Goal: Information Seeking & Learning: Learn about a topic

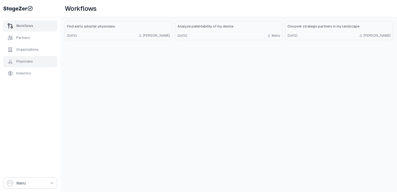
click at [27, 62] on div "Physicians" at bounding box center [24, 61] width 17 height 4
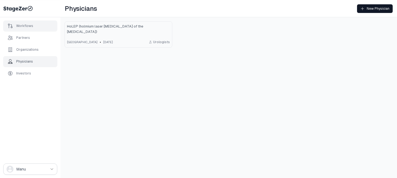
click at [25, 29] on div "Workflows" at bounding box center [30, 26] width 54 height 11
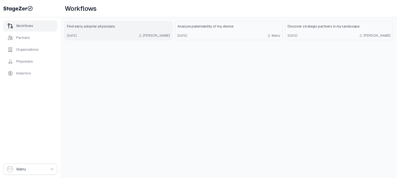
click at [99, 30] on link "Find early adopter physicians [DATE] [PERSON_NAME]" at bounding box center [118, 31] width 107 height 18
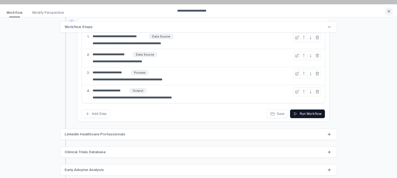
scroll to position [17, 0]
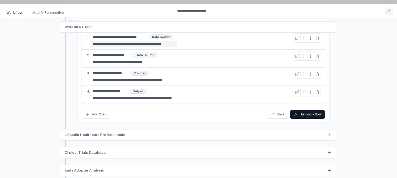
drag, startPoint x: 170, startPoint y: 45, endPoint x: 122, endPoint y: 45, distance: 48.4
click at [122, 45] on input "**********" at bounding box center [134, 44] width 87 height 6
click at [208, 61] on div "**********" at bounding box center [203, 59] width 243 height 18
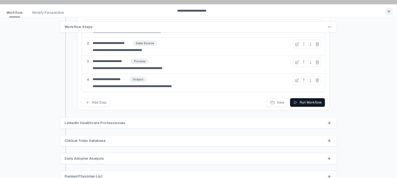
scroll to position [37, 0]
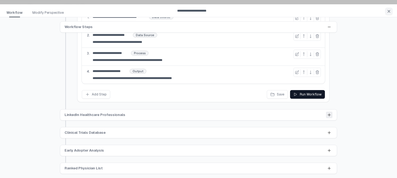
click at [330, 114] on icon at bounding box center [329, 115] width 4 height 4
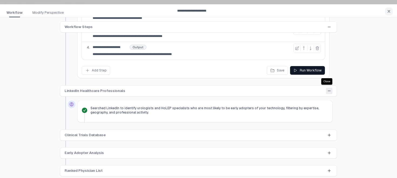
scroll to position [64, 0]
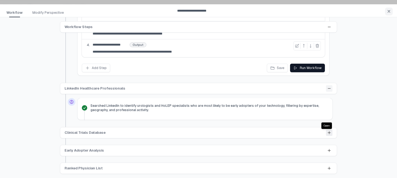
click at [328, 134] on icon at bounding box center [329, 133] width 4 height 4
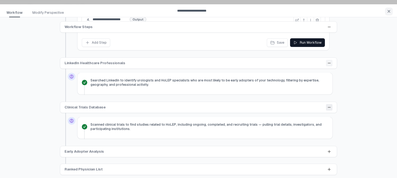
scroll to position [90, 0]
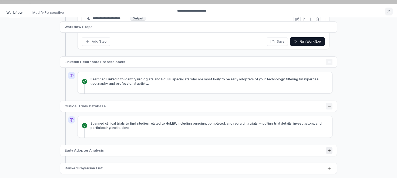
click at [330, 153] on button at bounding box center [329, 151] width 6 height 6
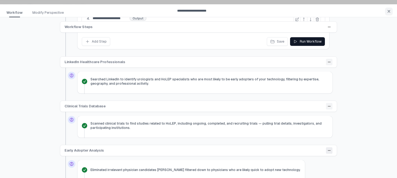
scroll to position [117, 0]
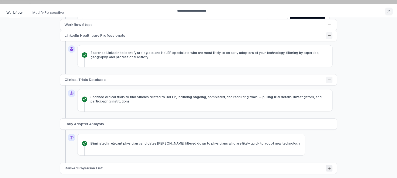
click at [332, 170] on button at bounding box center [329, 168] width 6 height 6
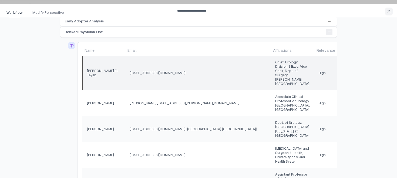
scroll to position [255, 0]
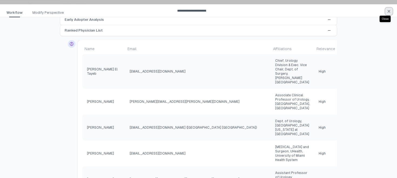
click at [388, 11] on icon "button" at bounding box center [389, 11] width 4 height 4
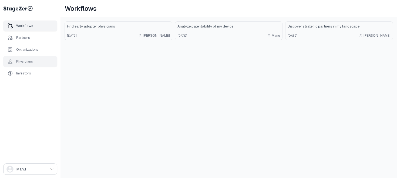
click at [25, 62] on div "Physicians" at bounding box center [24, 61] width 17 height 4
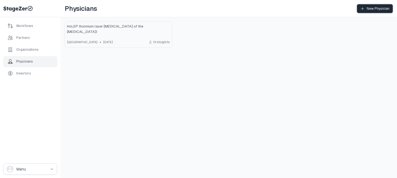
click at [377, 9] on div "New Physician" at bounding box center [375, 8] width 29 height 4
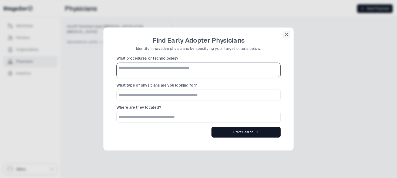
click at [171, 68] on textarea "What procedures or technologies?" at bounding box center [199, 70] width 162 height 13
click at [288, 35] on icon "button" at bounding box center [287, 34] width 4 height 4
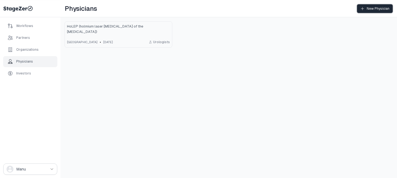
click at [379, 8] on div "New Physician" at bounding box center [375, 8] width 29 height 4
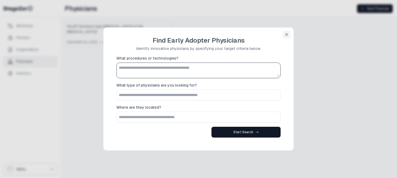
click at [162, 72] on textarea "What procedures or technologies?" at bounding box center [199, 70] width 162 height 13
type textarea "*******"
click at [289, 37] on button "button" at bounding box center [287, 35] width 8 height 8
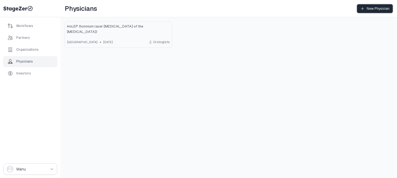
click at [380, 9] on div "New Physician" at bounding box center [375, 8] width 29 height 4
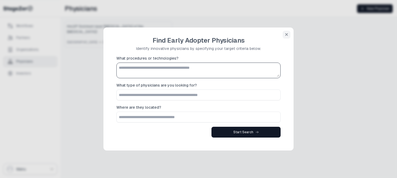
click at [174, 69] on textarea "What procedures or technologies?" at bounding box center [199, 70] width 162 height 13
click at [155, 97] on input "What type of physicians are you looking for?" at bounding box center [199, 95] width 164 height 10
type input "**********"
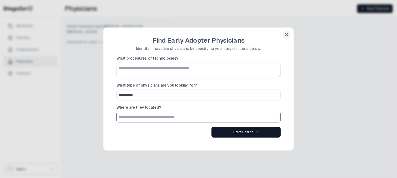
click at [142, 116] on input "What procedures or technologies?" at bounding box center [199, 117] width 164 height 10
type input "**********"
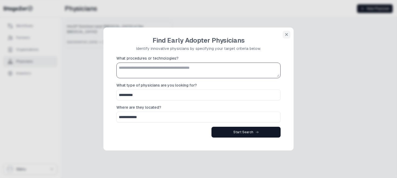
click at [152, 68] on textarea "What procedures or technologies?" at bounding box center [199, 70] width 162 height 13
click at [285, 34] on icon "button" at bounding box center [287, 34] width 4 height 4
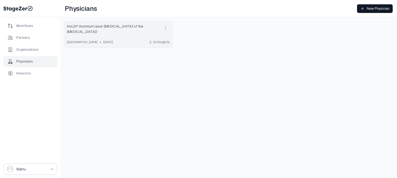
click at [142, 28] on span "HoLEP (holmium laser [MEDICAL_DATA] of the [MEDICAL_DATA])" at bounding box center [113, 29] width 92 height 11
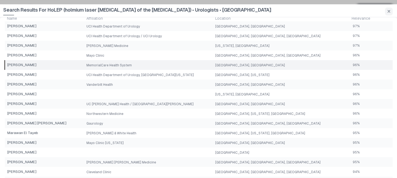
scroll to position [8, 0]
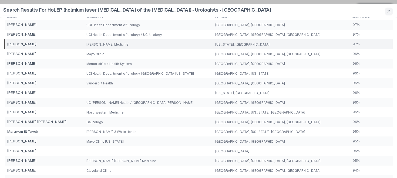
click at [214, 44] on td "[PERSON_NAME] Medicine" at bounding box center [148, 44] width 129 height 10
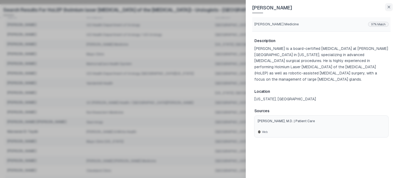
click at [309, 119] on link "[PERSON_NAME], M.D. | Patient Care Web" at bounding box center [322, 127] width 134 height 22
click at [392, 5] on button "button" at bounding box center [389, 7] width 8 height 8
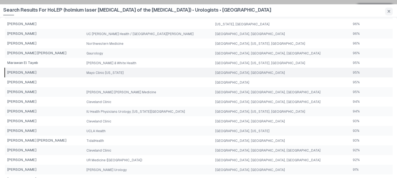
scroll to position [0, 0]
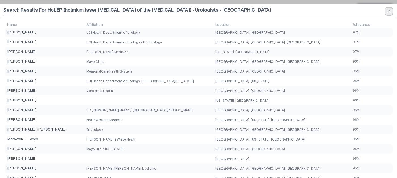
click at [389, 12] on icon "button" at bounding box center [389, 11] width 2 height 2
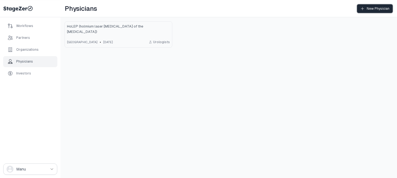
click at [381, 9] on div "New Physician" at bounding box center [375, 8] width 29 height 4
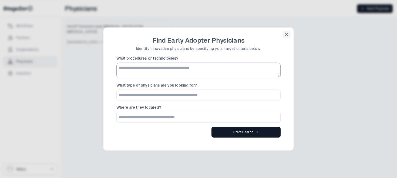
click at [249, 71] on textarea "What procedures or technologies?" at bounding box center [199, 70] width 162 height 13
click at [183, 73] on textarea "What procedures or technologies?" at bounding box center [199, 70] width 162 height 13
type textarea "**********"
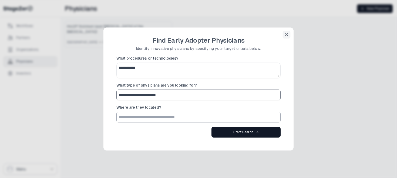
type input "**********"
click at [167, 117] on input "What procedures or technologies?" at bounding box center [199, 117] width 164 height 10
type input "**********"
click at [258, 134] on icon at bounding box center [257, 132] width 3 height 3
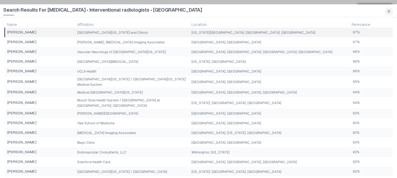
click at [164, 34] on td "[GEOGRAPHIC_DATA][US_STATE] and Clinics" at bounding box center [132, 33] width 114 height 10
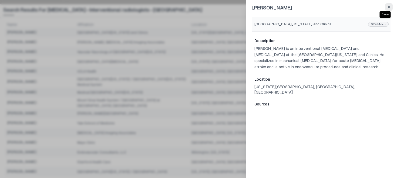
click at [389, 5] on icon "button" at bounding box center [389, 7] width 4 height 4
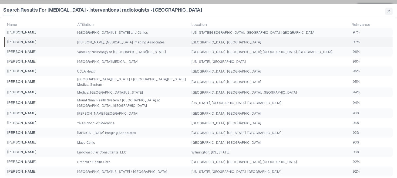
click at [182, 42] on td "[PERSON_NAME], [MEDICAL_DATA] Imaging Associates" at bounding box center [132, 42] width 114 height 10
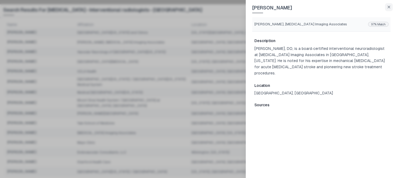
click at [182, 43] on div at bounding box center [198, 89] width 397 height 178
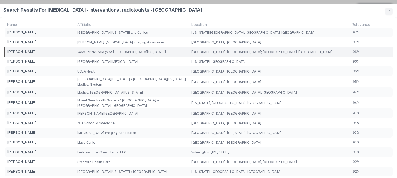
click at [176, 51] on td "Vascular Neurology of [GEOGRAPHIC_DATA][US_STATE]" at bounding box center [132, 52] width 114 height 10
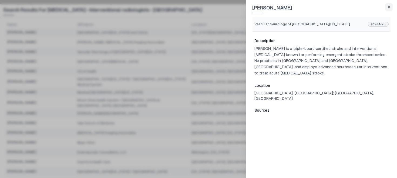
click at [270, 127] on div "Description [PERSON_NAME] is a triple-board certified stroke and interventional…" at bounding box center [321, 105] width 138 height 147
click at [188, 44] on div at bounding box center [198, 89] width 397 height 178
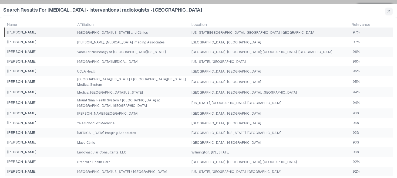
drag, startPoint x: 37, startPoint y: 31, endPoint x: 6, endPoint y: 32, distance: 30.8
click at [6, 32] on td "[PERSON_NAME]" at bounding box center [40, 33] width 71 height 10
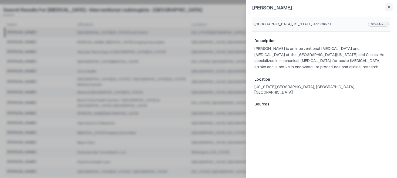
copy span "[PERSON_NAME]"
click at [392, 8] on button "button" at bounding box center [389, 7] width 8 height 8
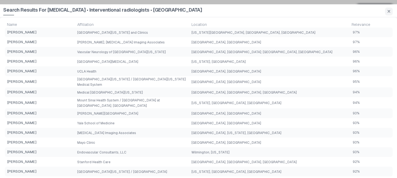
click at [219, 11] on div "Search Results For [MEDICAL_DATA] • Interventional radiologists • [GEOGRAPHIC_D…" at bounding box center [191, 10] width 377 height 13
click at [390, 12] on icon "button" at bounding box center [389, 11] width 4 height 4
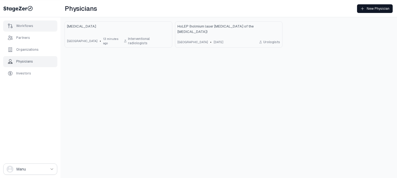
click at [33, 24] on div "Workflows" at bounding box center [30, 26] width 54 height 11
